Goal: Check status: Check status

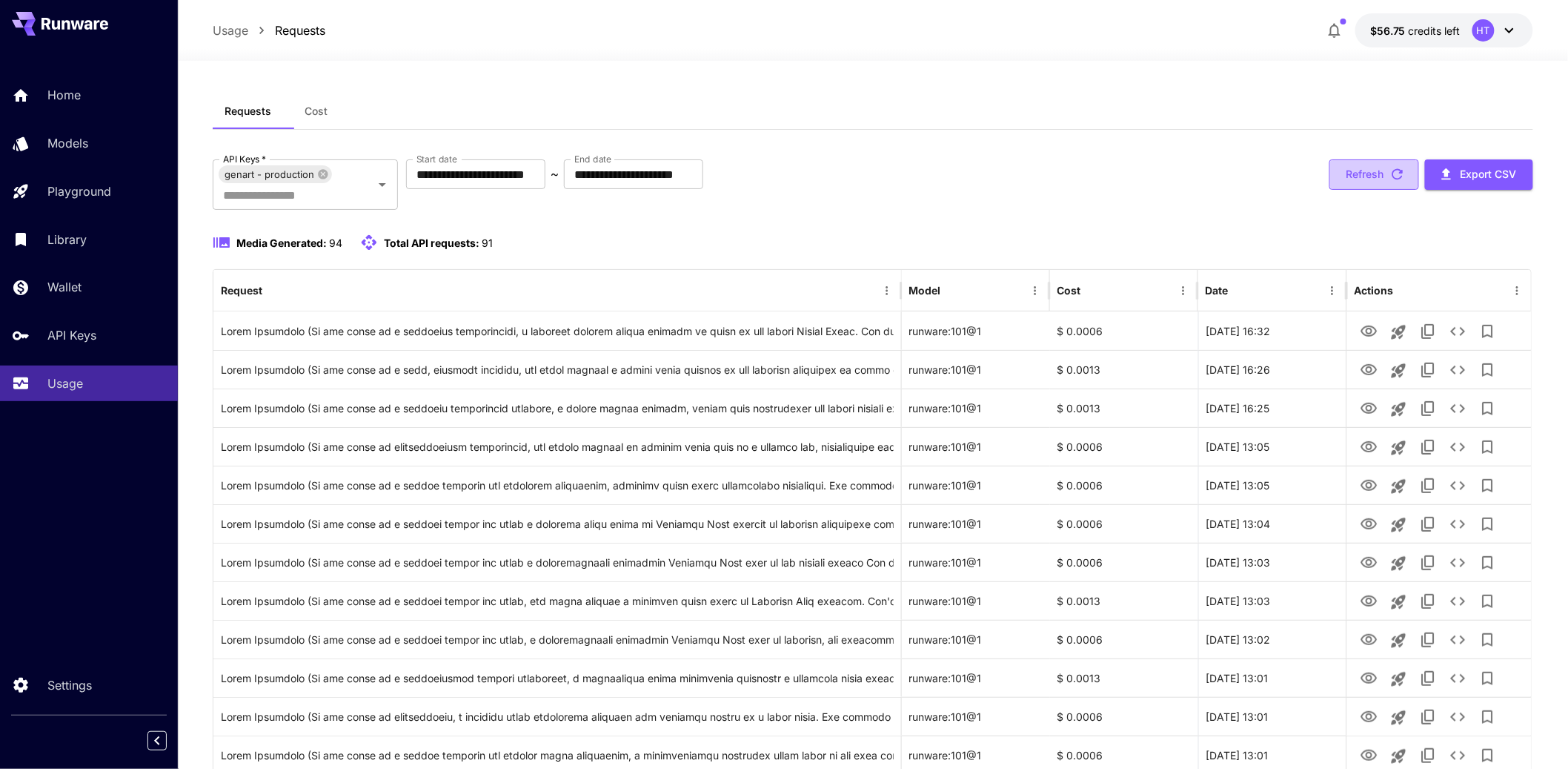
click at [1384, 186] on button "Refresh" at bounding box center [1375, 175] width 90 height 30
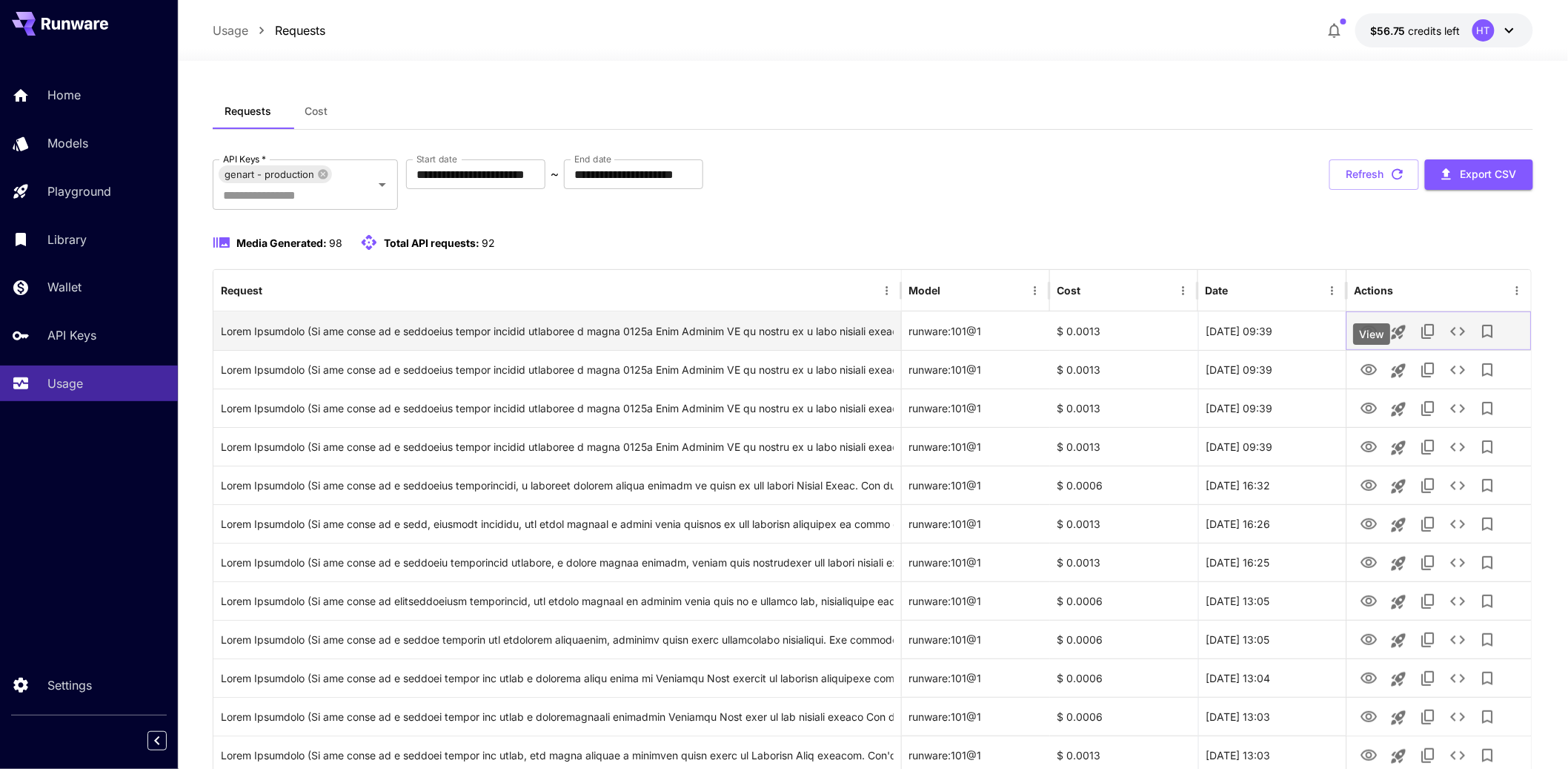
click at [1377, 341] on icon "View" at bounding box center [1369, 331] width 18 height 18
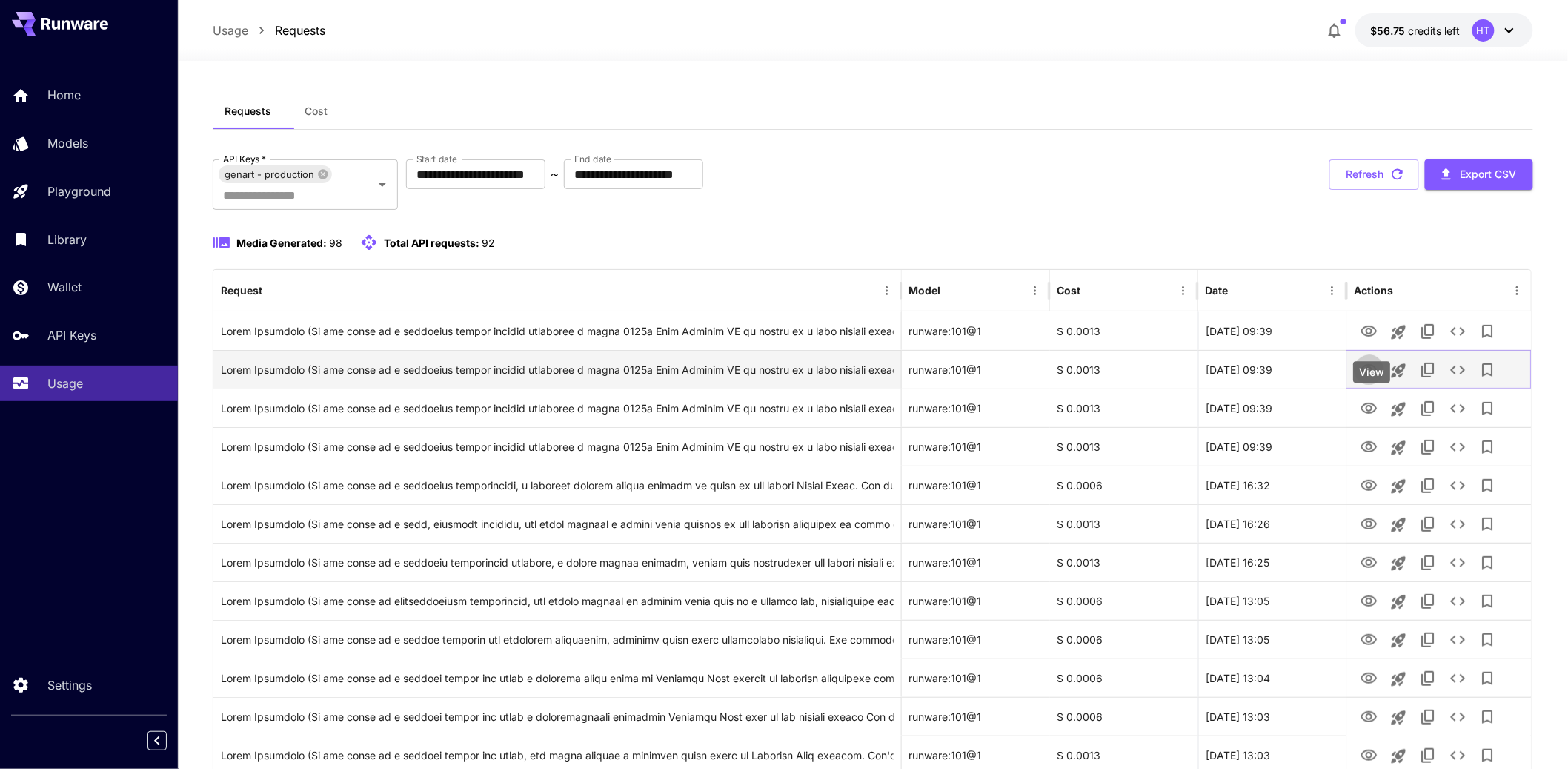
click at [1367, 379] on icon "View" at bounding box center [1369, 370] width 18 height 18
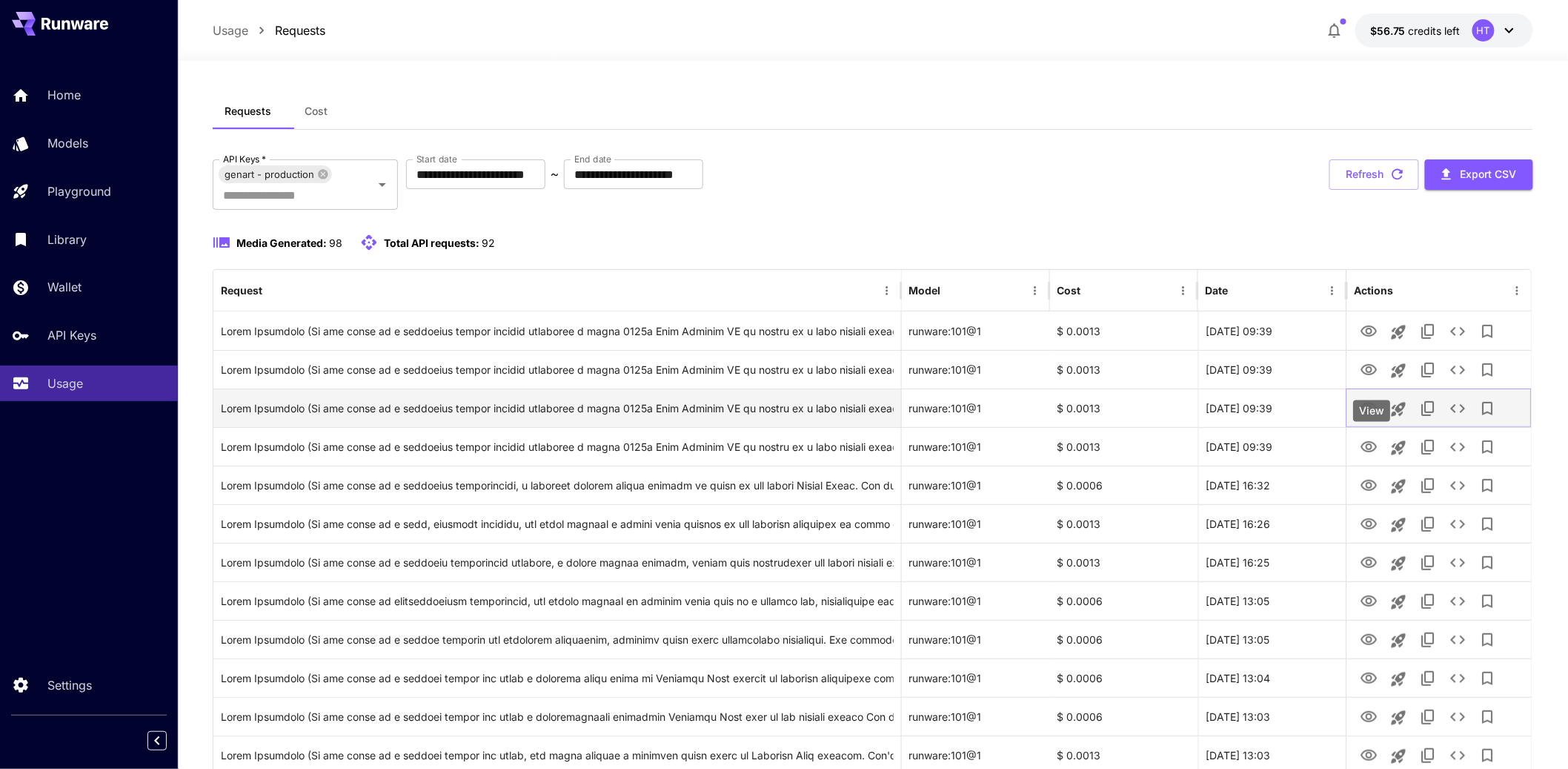
click at [1368, 414] on icon "View" at bounding box center [1369, 408] width 16 height 11
click at [1466, 418] on icon "See details" at bounding box center [1458, 409] width 18 height 18
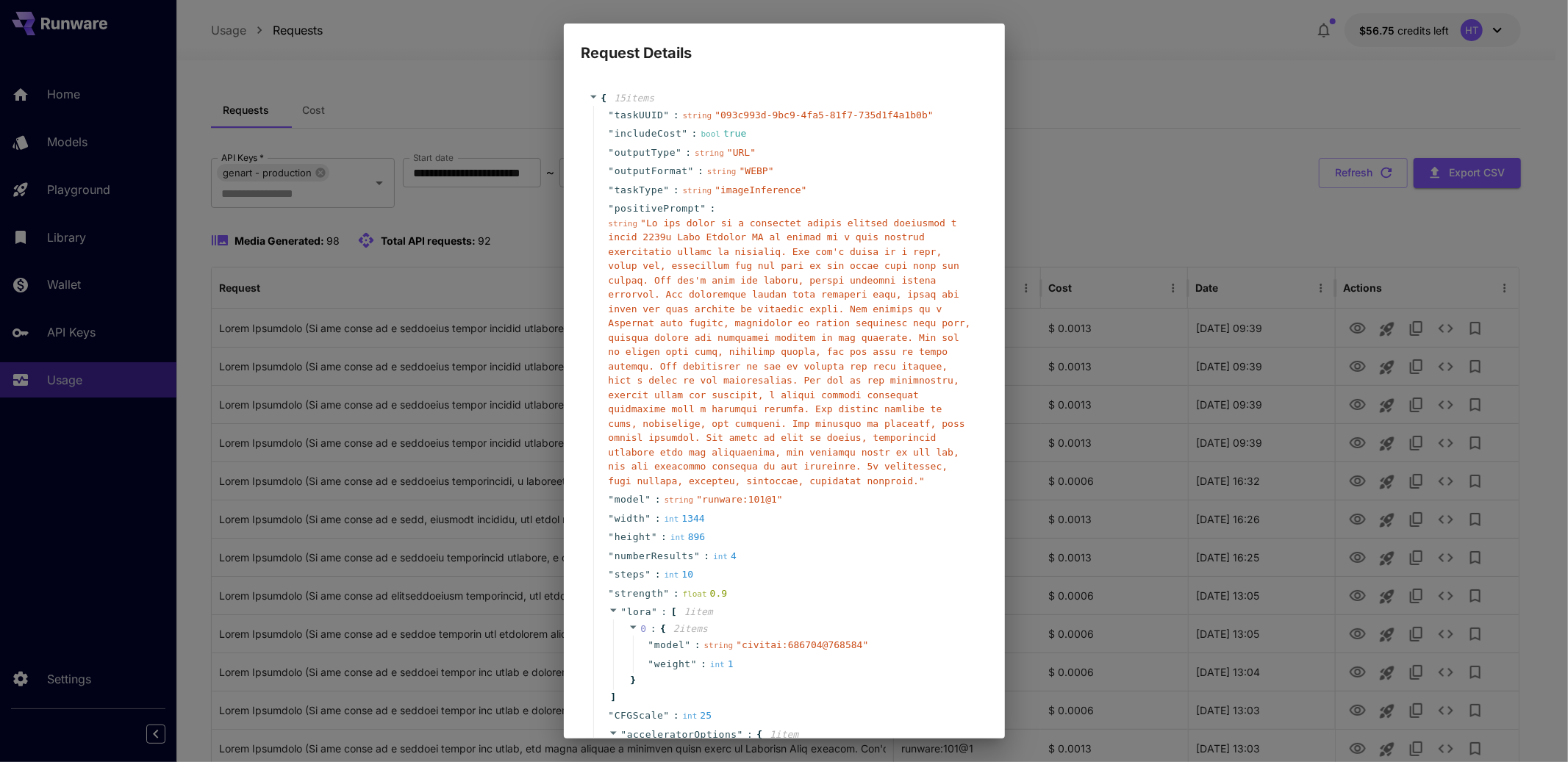
scroll to position [518, 0]
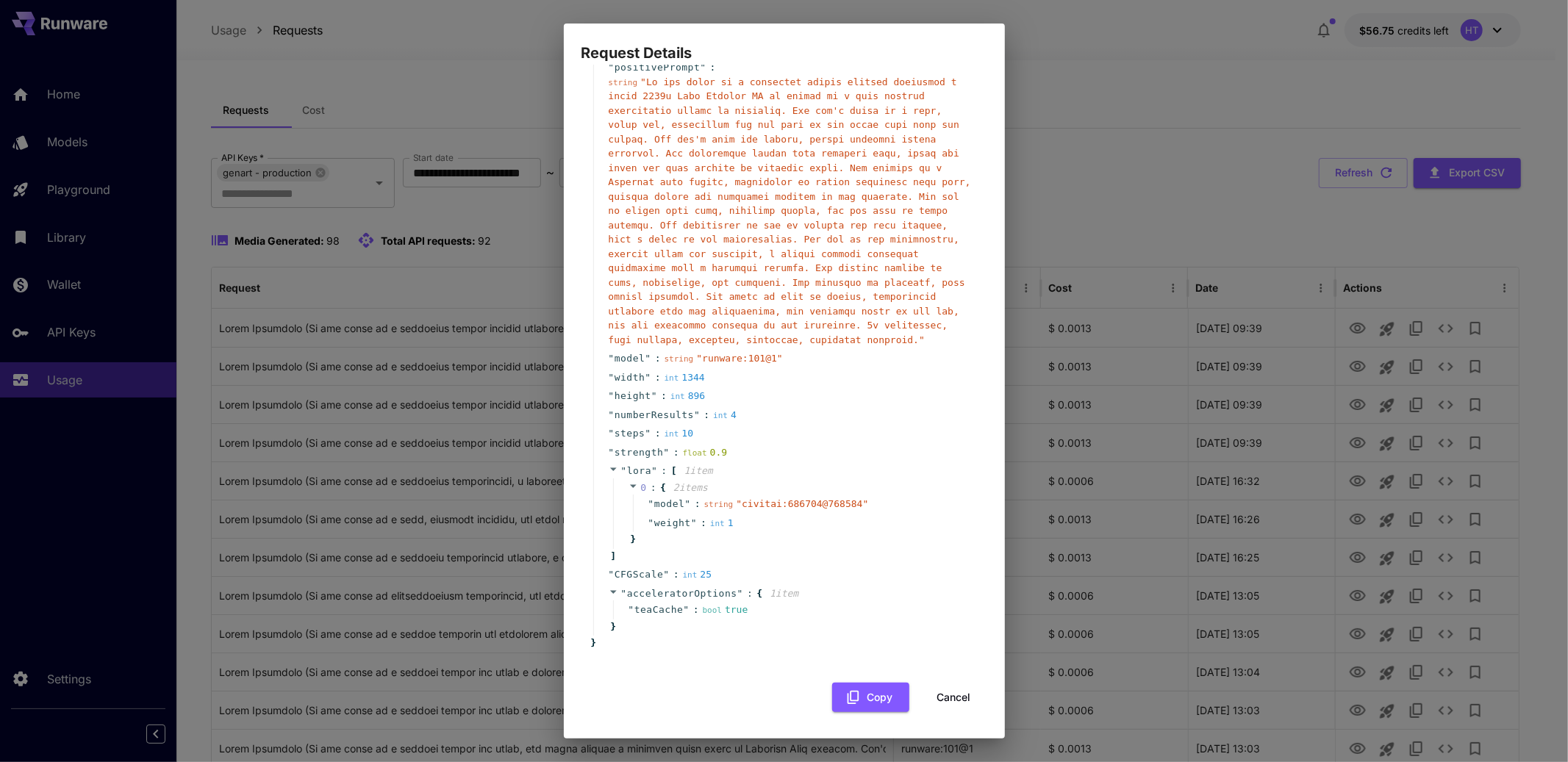
click at [934, 687] on button "Cancel" at bounding box center [954, 697] width 66 height 30
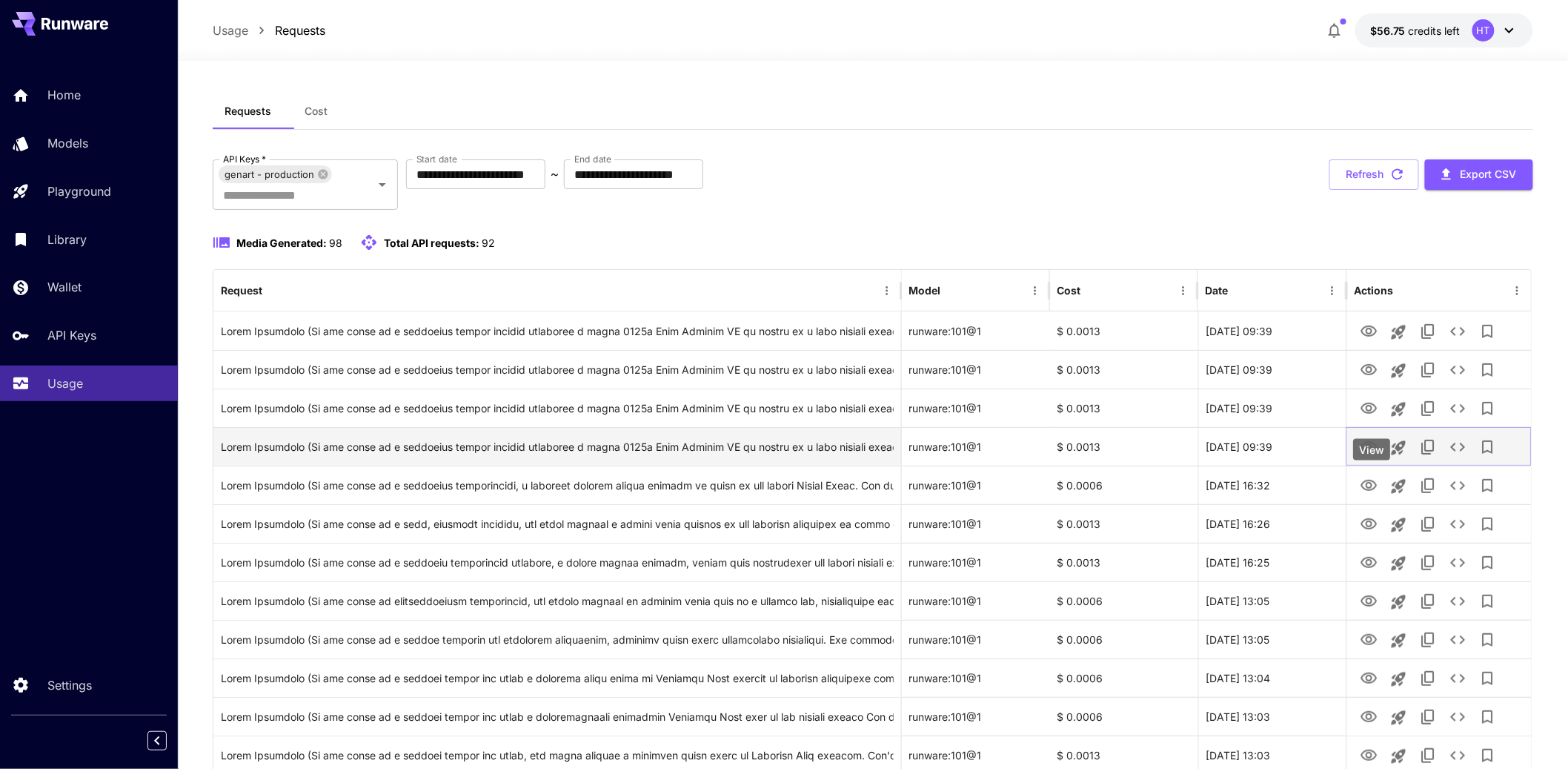
click at [1368, 456] on icon "View" at bounding box center [1369, 447] width 18 height 18
click at [1467, 456] on icon "See details" at bounding box center [1458, 447] width 18 height 18
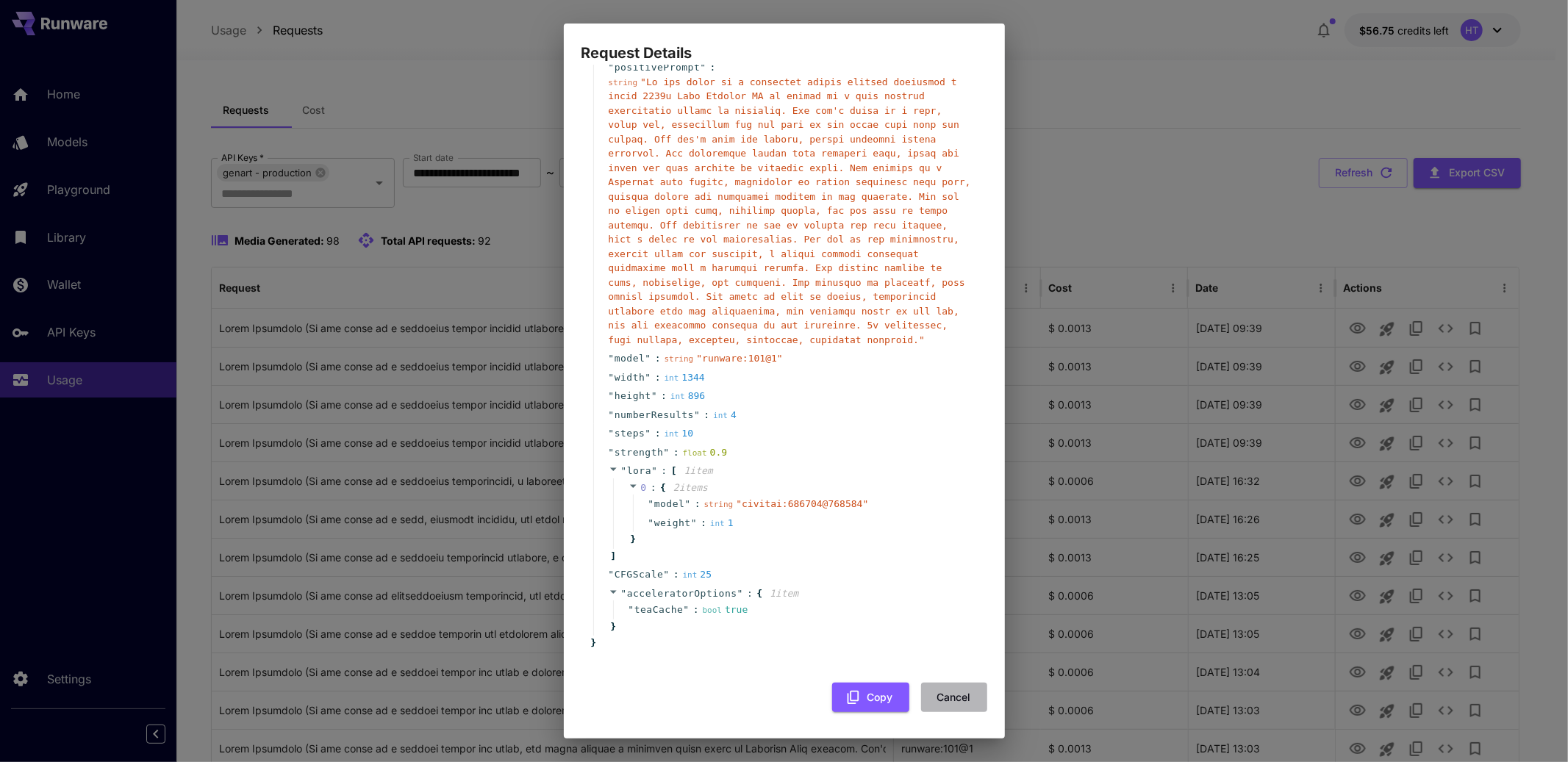
click at [933, 693] on button "Cancel" at bounding box center [954, 697] width 66 height 30
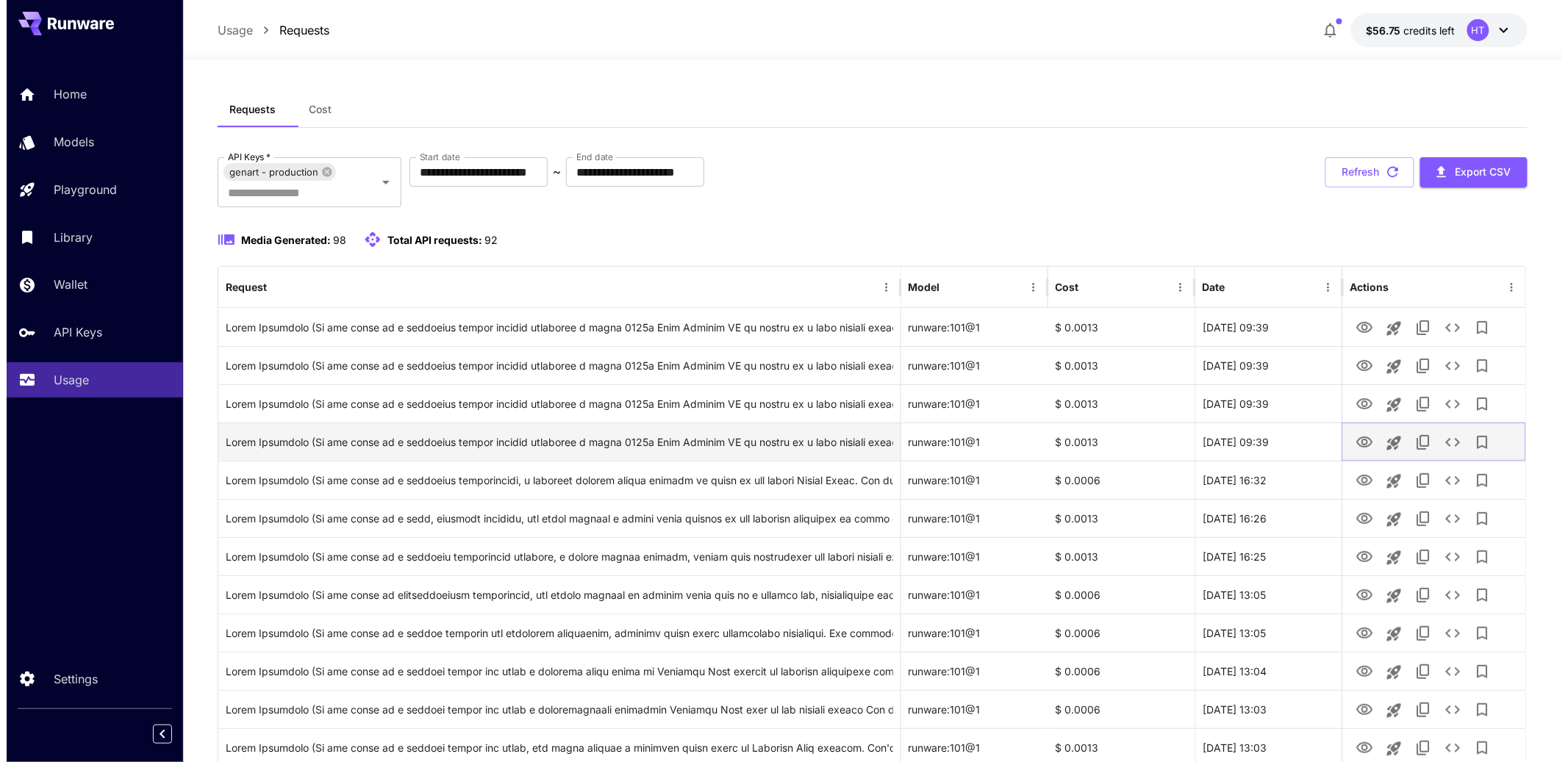
scroll to position [26, 0]
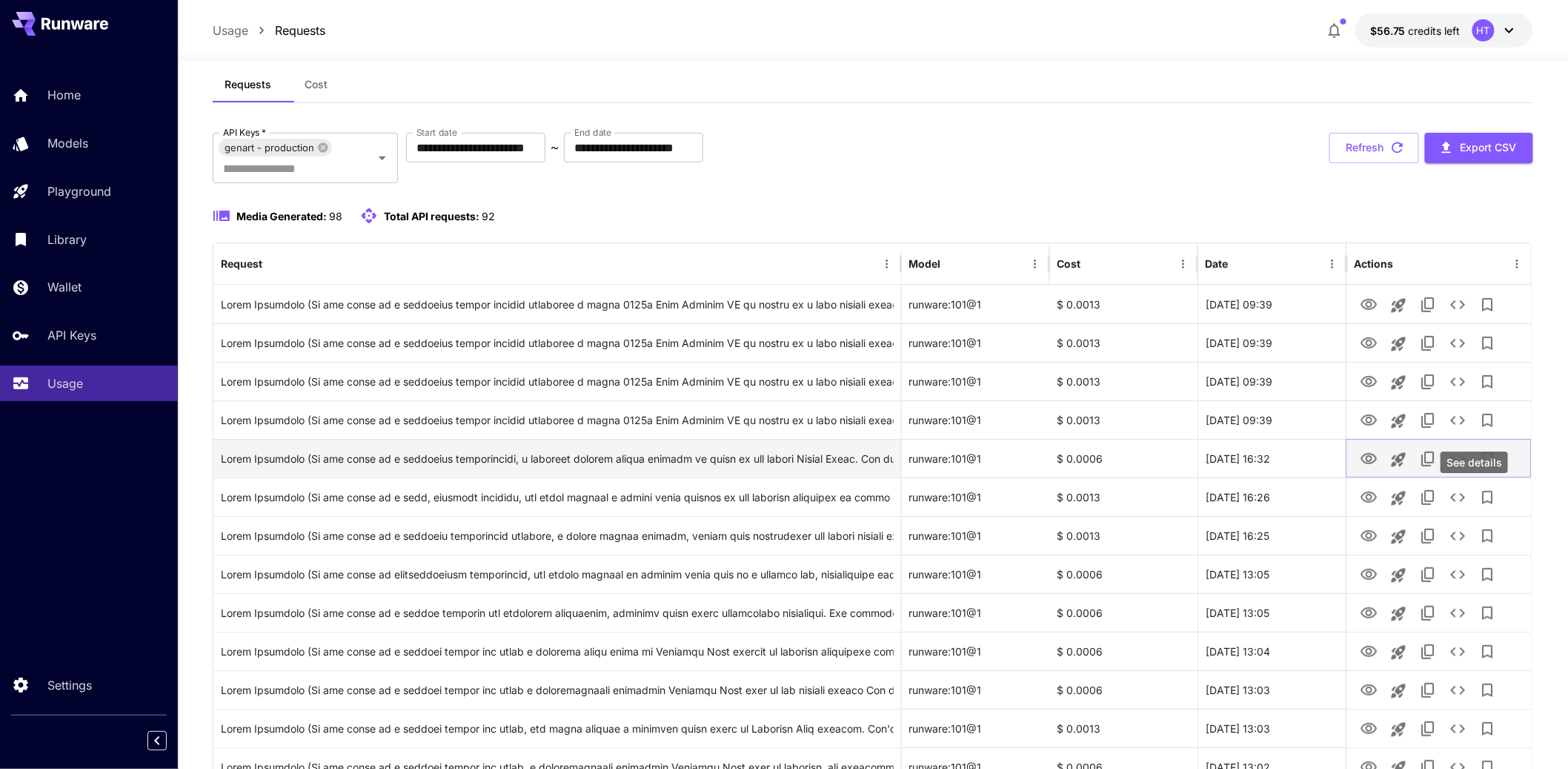
click at [1467, 468] on icon "See details" at bounding box center [1458, 459] width 18 height 18
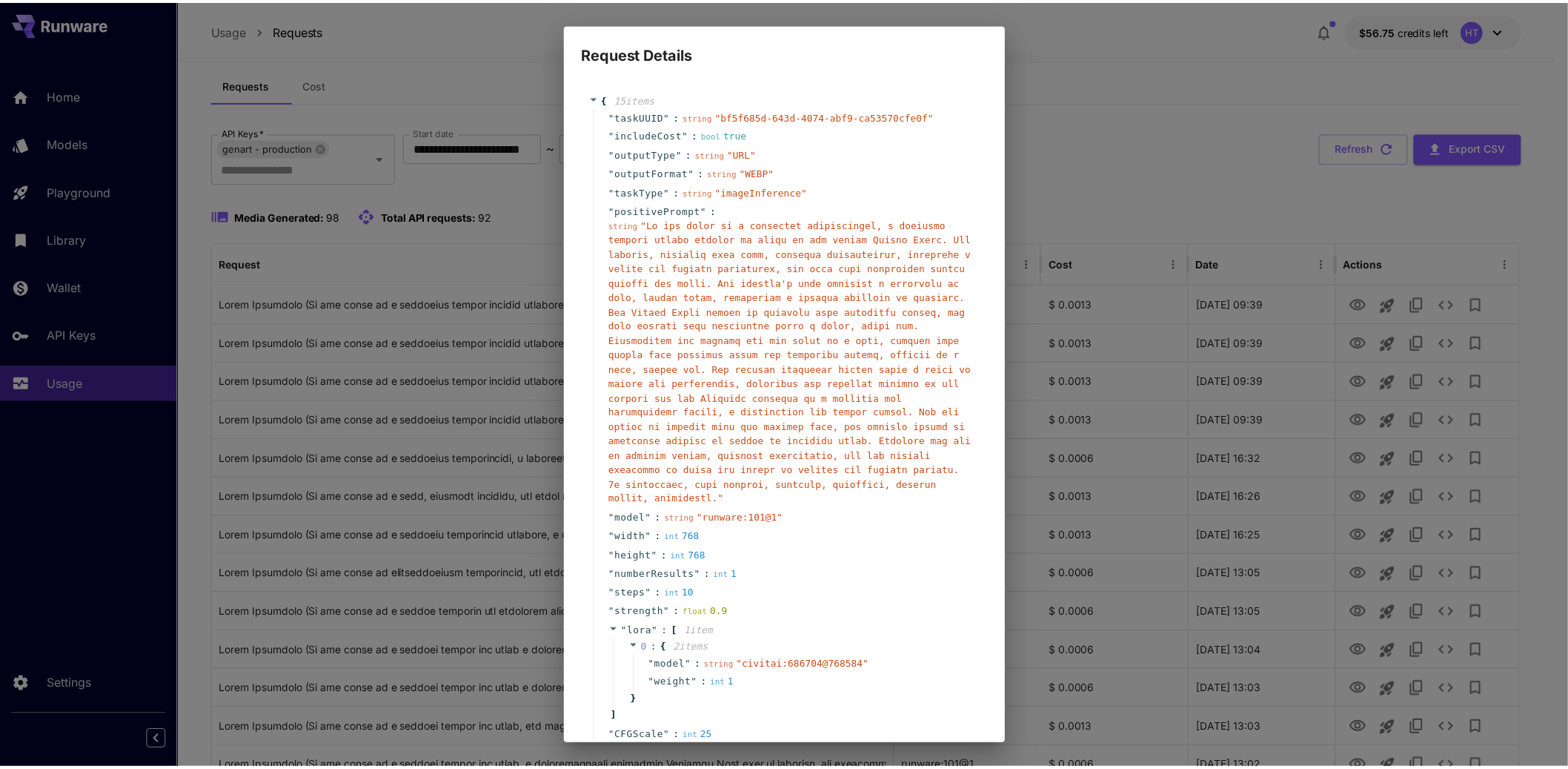
scroll to position [542, 0]
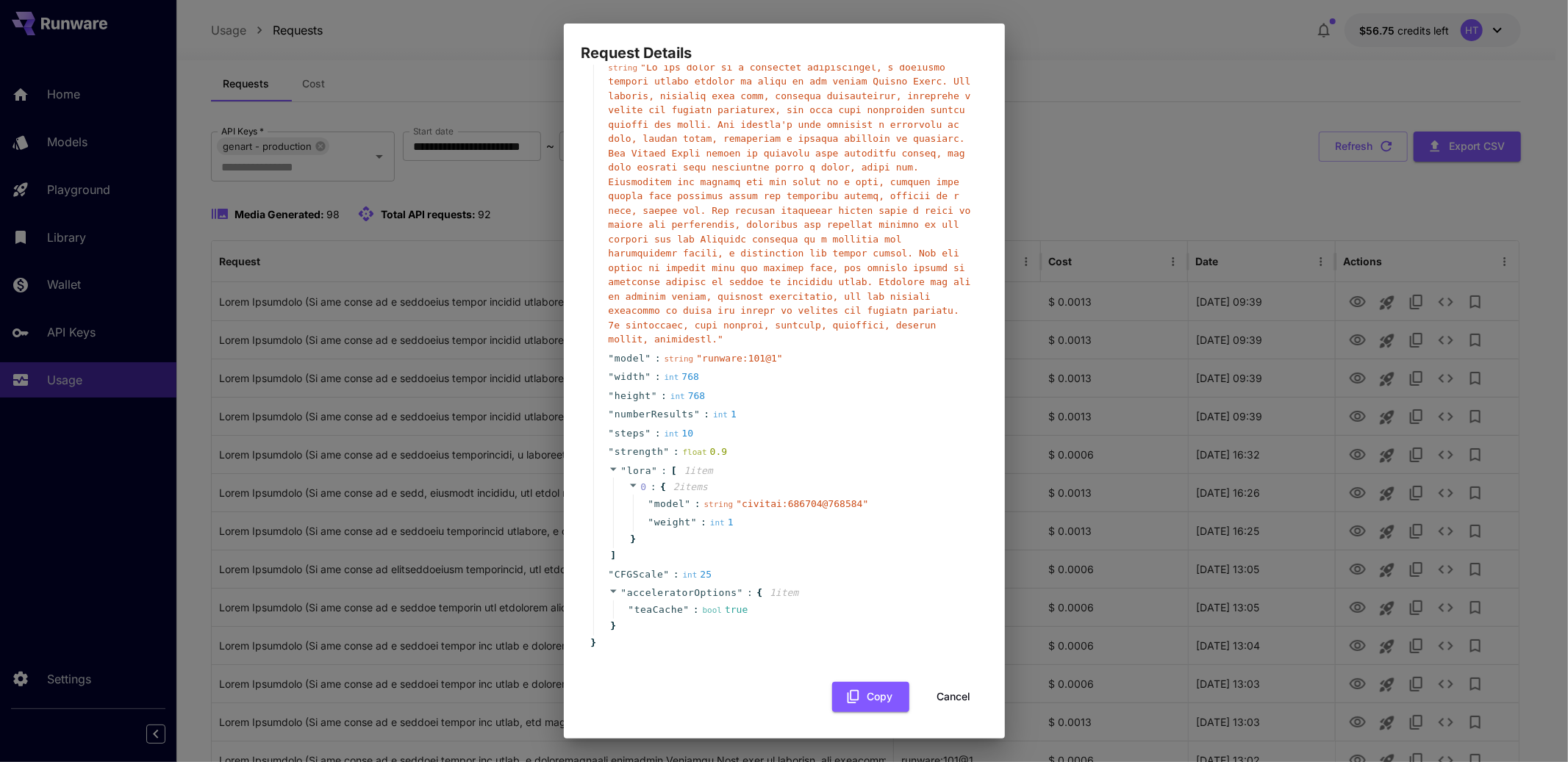
click at [933, 694] on button "Cancel" at bounding box center [954, 696] width 66 height 30
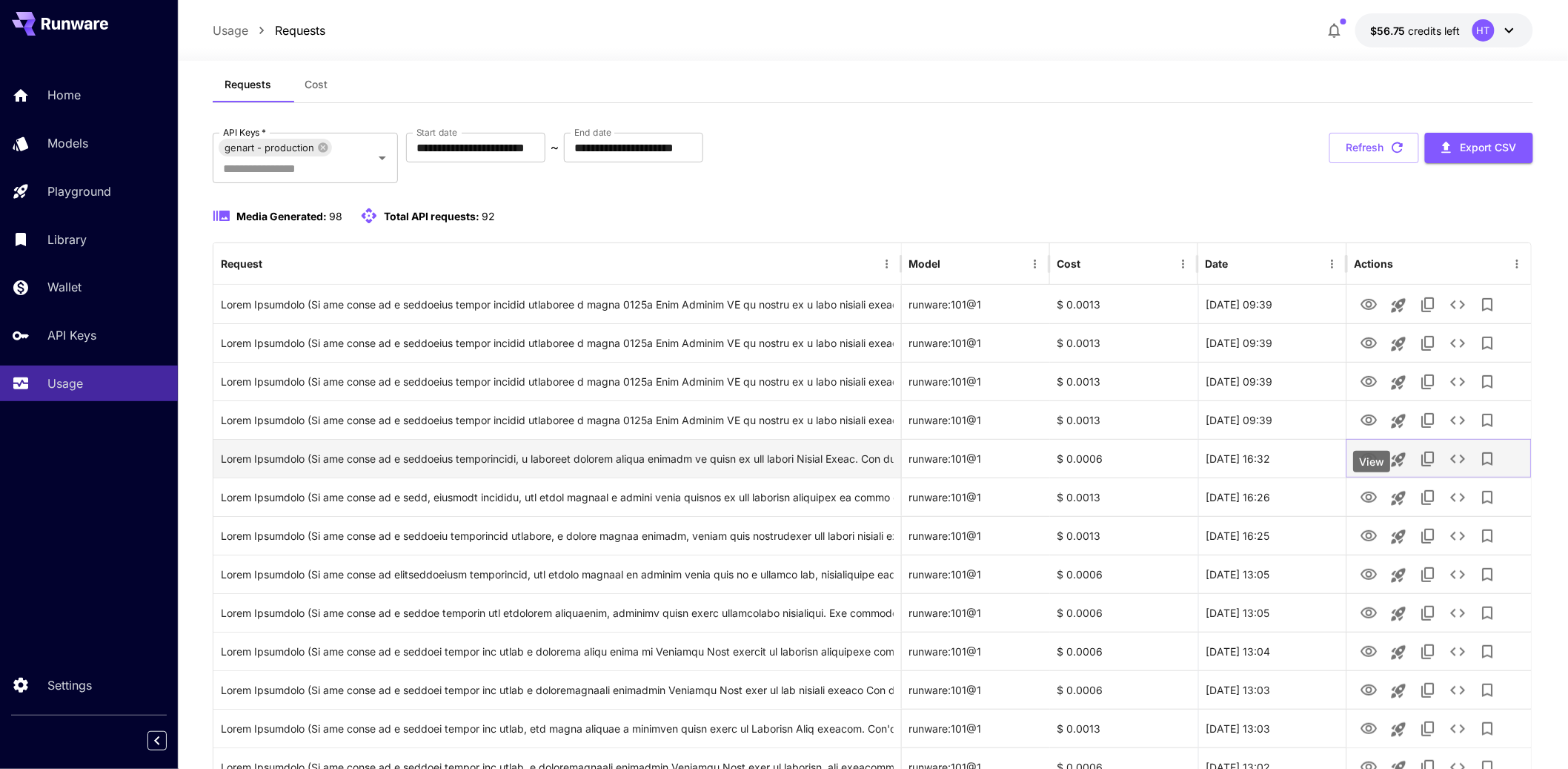
click at [1362, 468] on icon "View" at bounding box center [1369, 459] width 18 height 18
